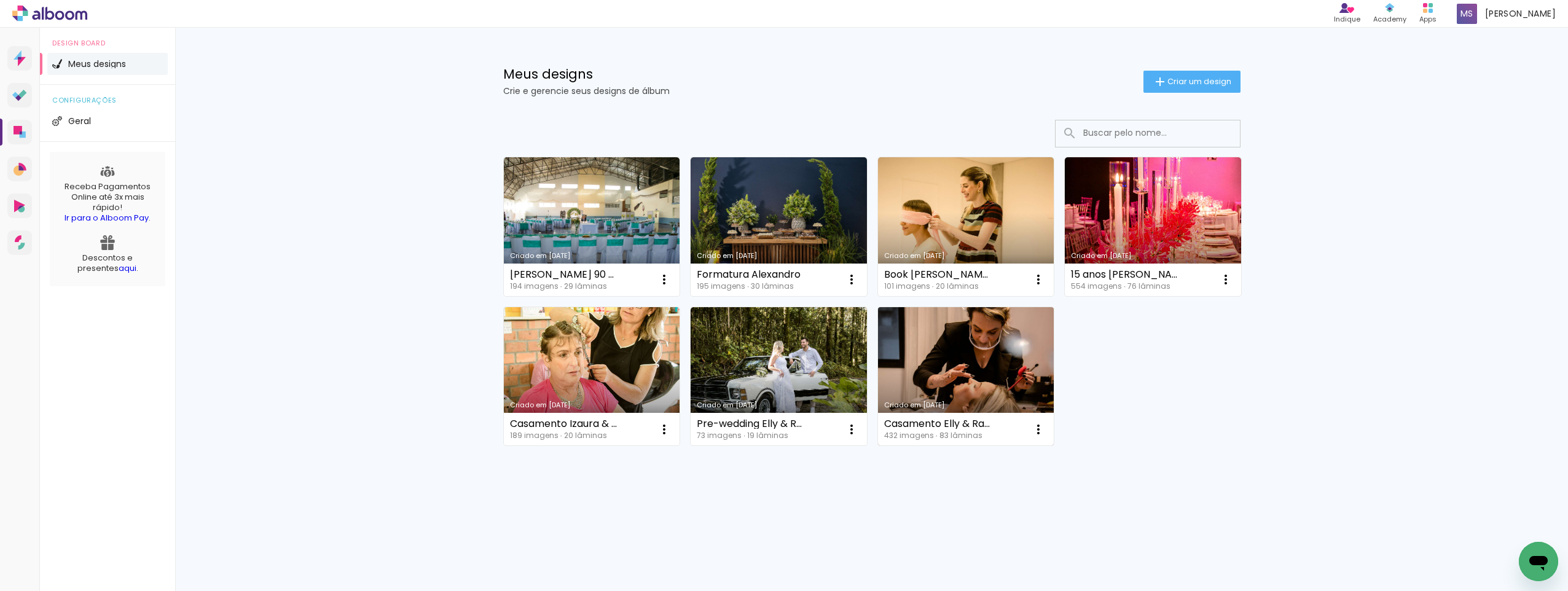
click at [990, 369] on link "Criado em [DATE]" at bounding box center [966, 376] width 176 height 139
